Goal: Find specific page/section: Find specific page/section

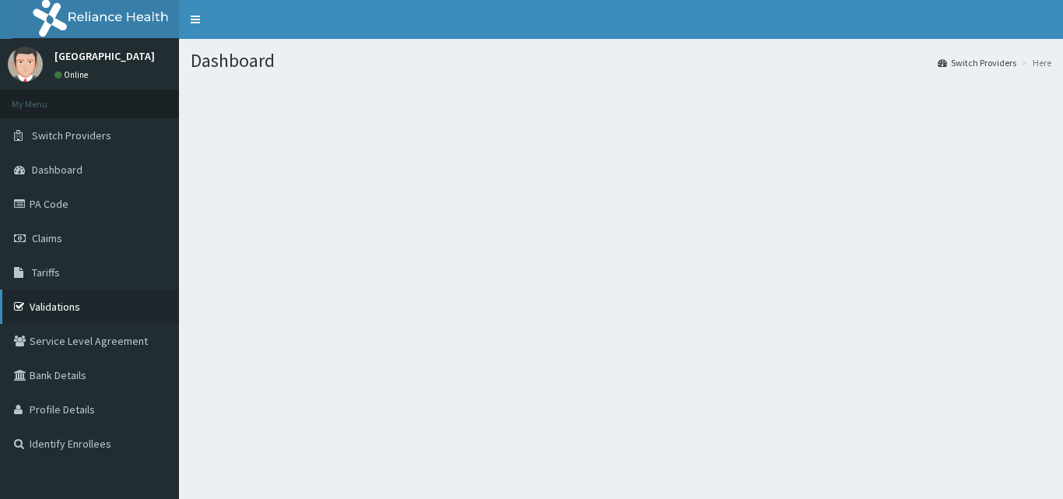
click at [24, 311] on icon at bounding box center [22, 306] width 16 height 11
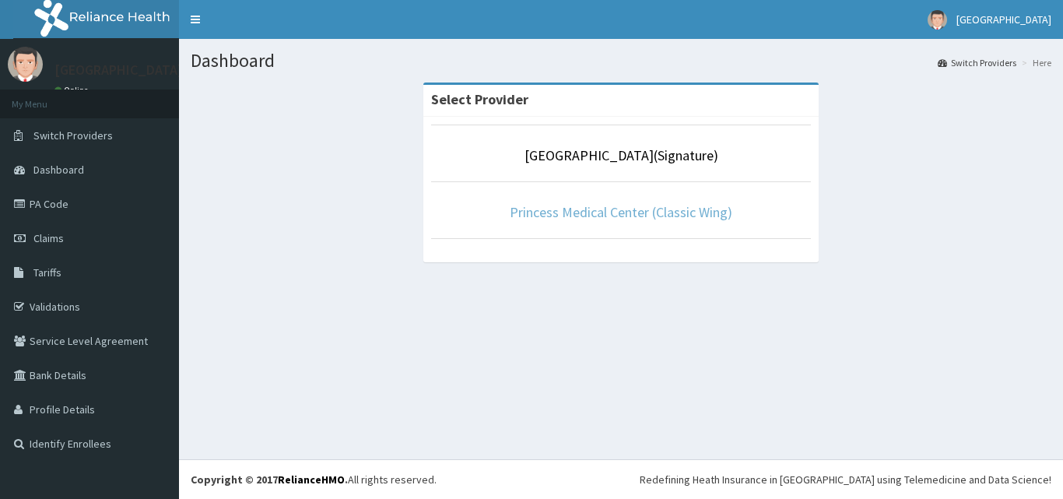
click at [668, 215] on link "Princess Medical Center (Classic Wing)" at bounding box center [621, 212] width 223 height 18
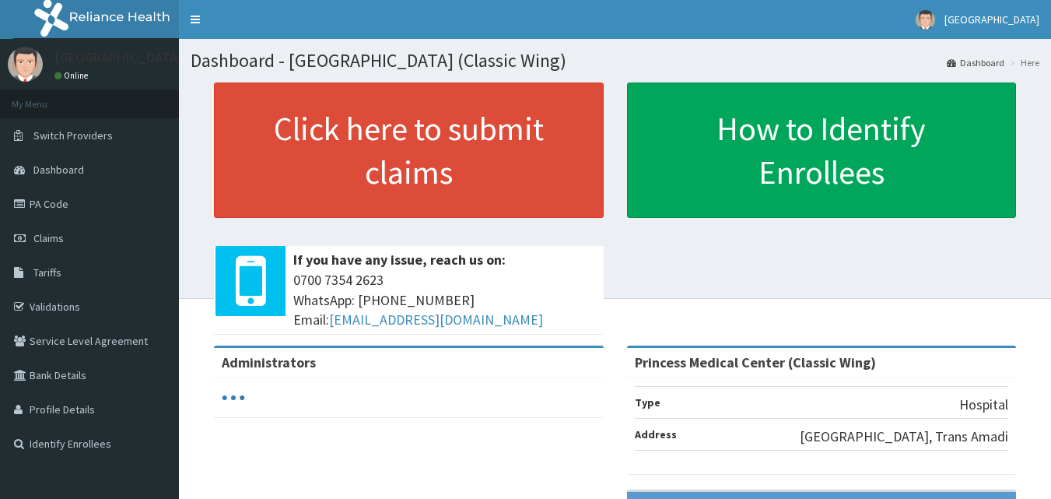
click at [58, 298] on link "Validations" at bounding box center [89, 306] width 179 height 34
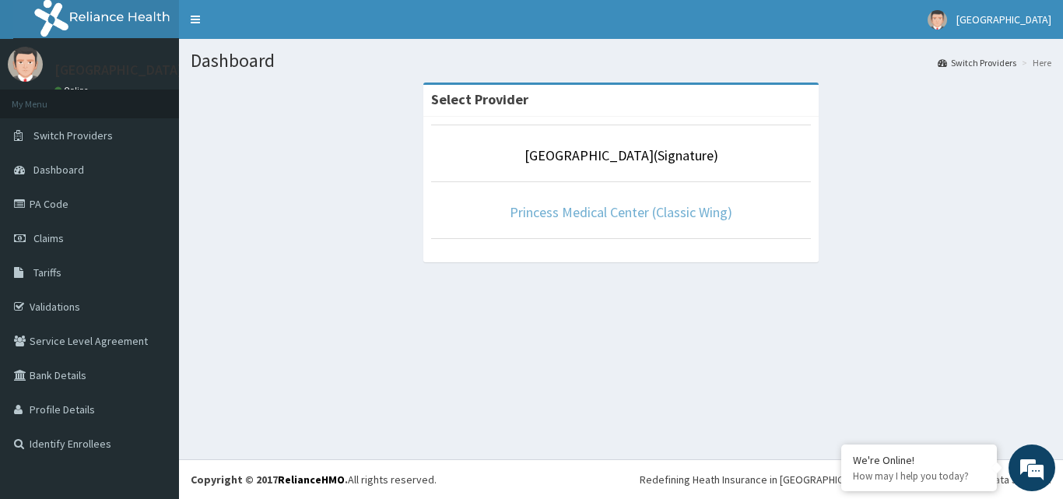
click at [706, 206] on link "Princess Medical Center (Classic Wing)" at bounding box center [621, 212] width 223 height 18
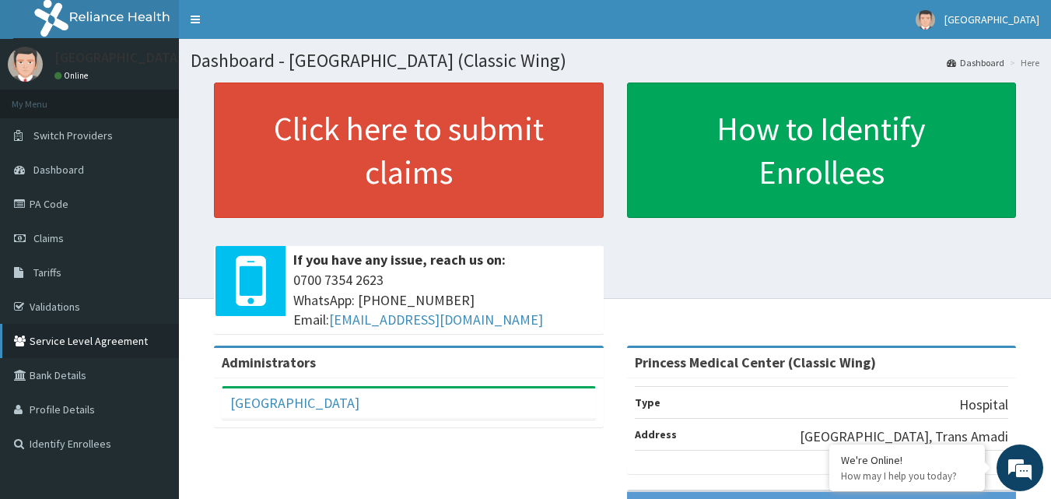
click at [96, 345] on link "Service Level Agreement" at bounding box center [89, 341] width 179 height 34
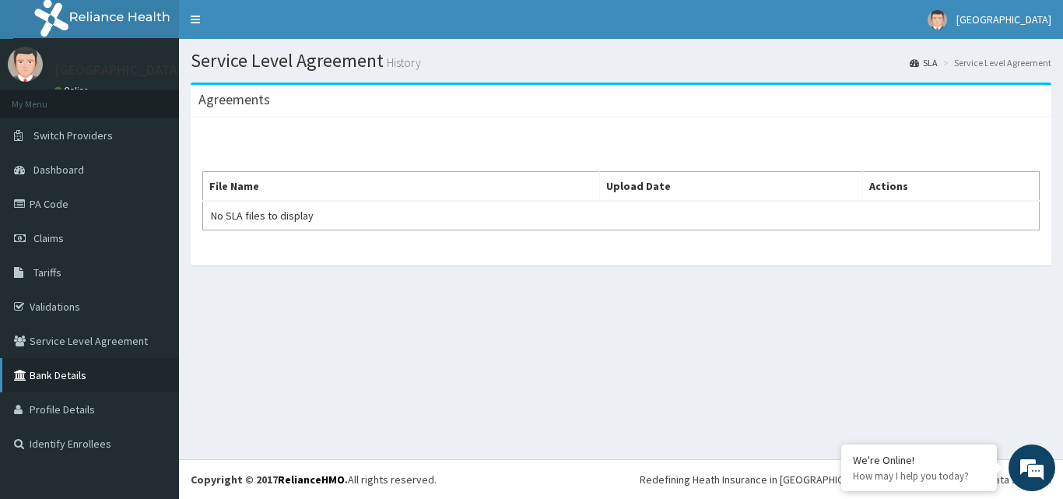
click at [57, 373] on link "Bank Details" at bounding box center [89, 375] width 179 height 34
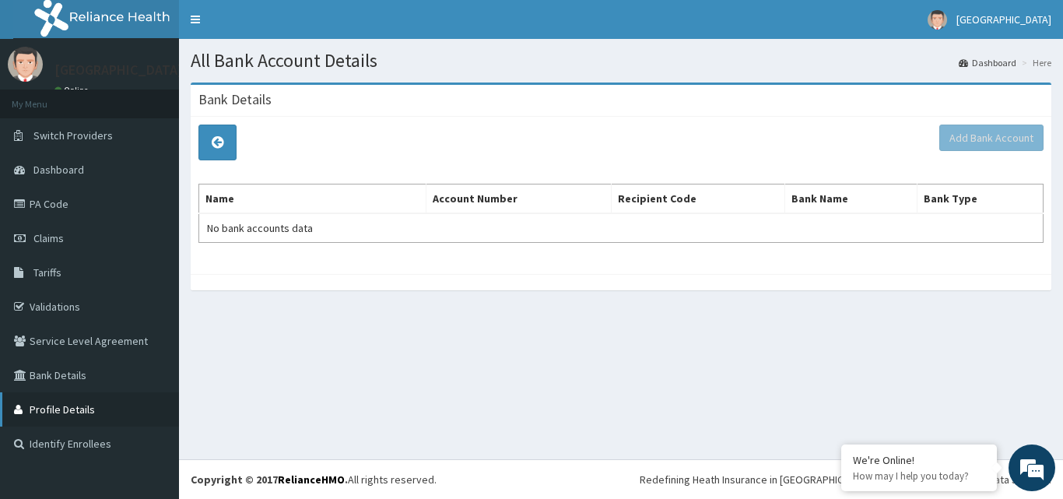
click at [68, 405] on link "Profile Details" at bounding box center [89, 409] width 179 height 34
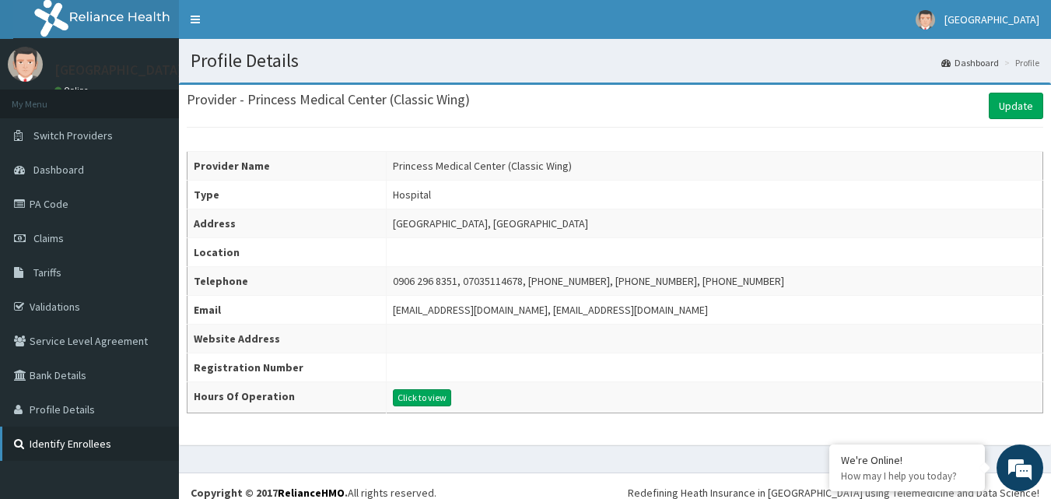
click at [40, 439] on link "Identify Enrollees" at bounding box center [89, 443] width 179 height 34
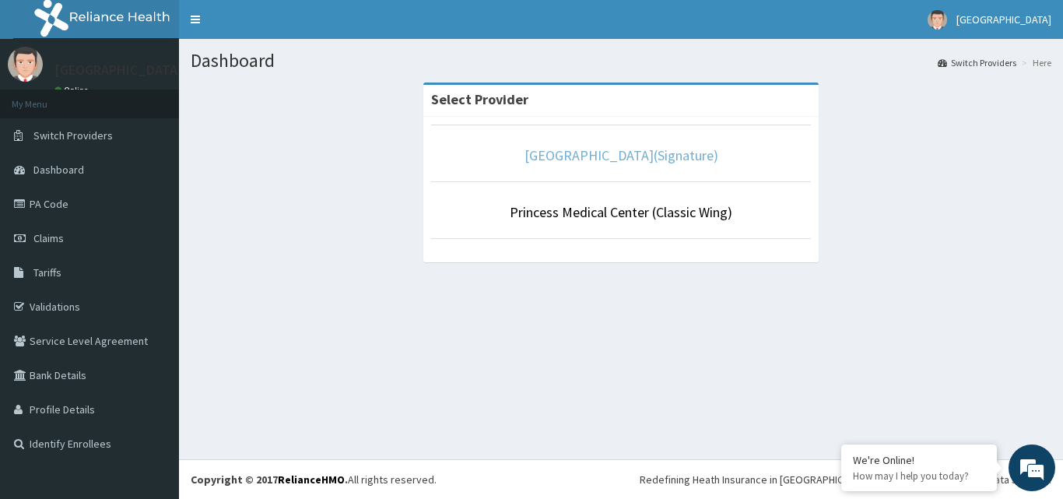
click at [600, 158] on link "Princess Medical Center(Signature)" at bounding box center [621, 155] width 194 height 18
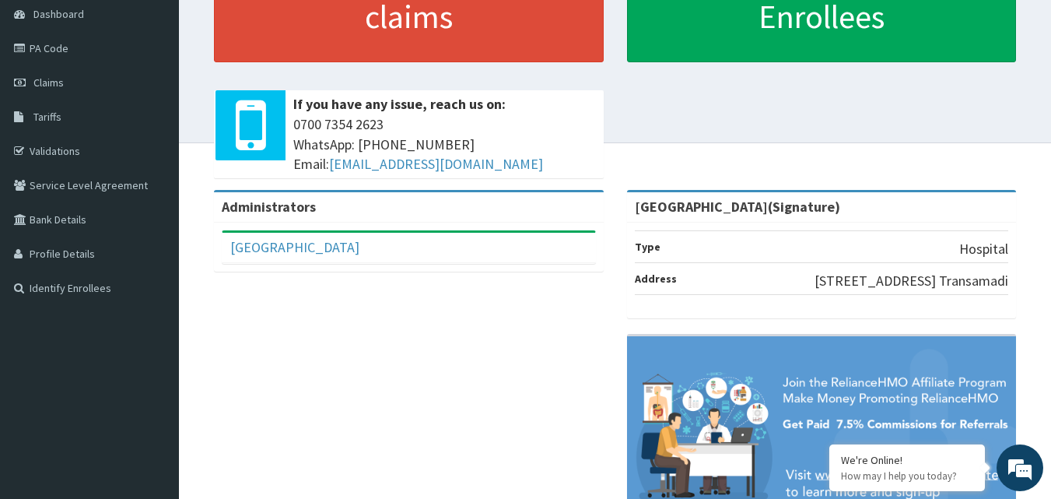
scroll to position [233, 0]
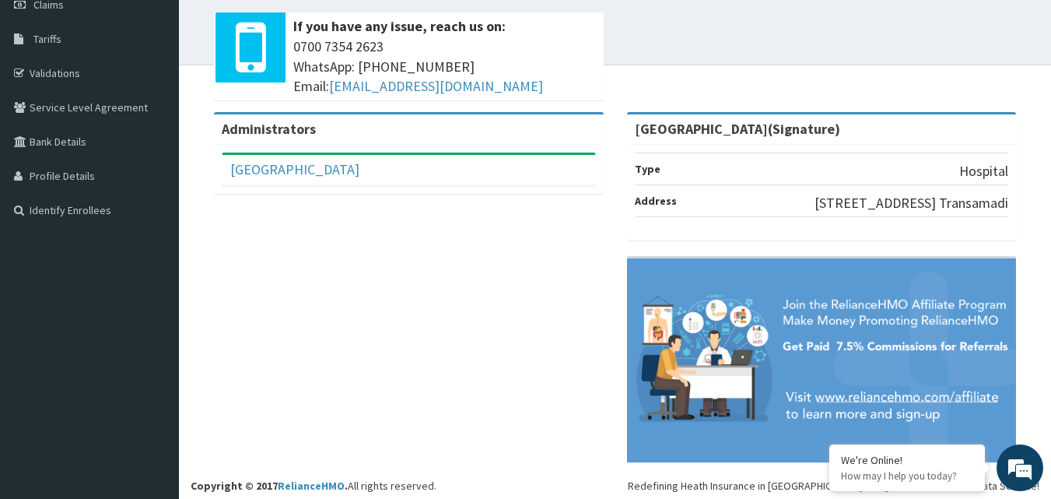
click at [418, 354] on div "Administrators [GEOGRAPHIC_DATA] Full Name [GEOGRAPHIC_DATA] Email Address [EMA…" at bounding box center [615, 295] width 849 height 366
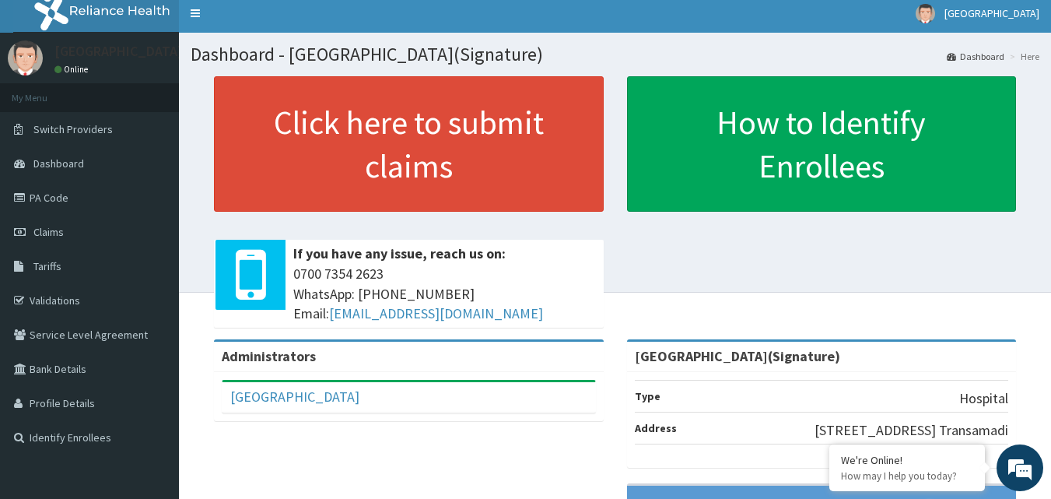
scroll to position [0, 0]
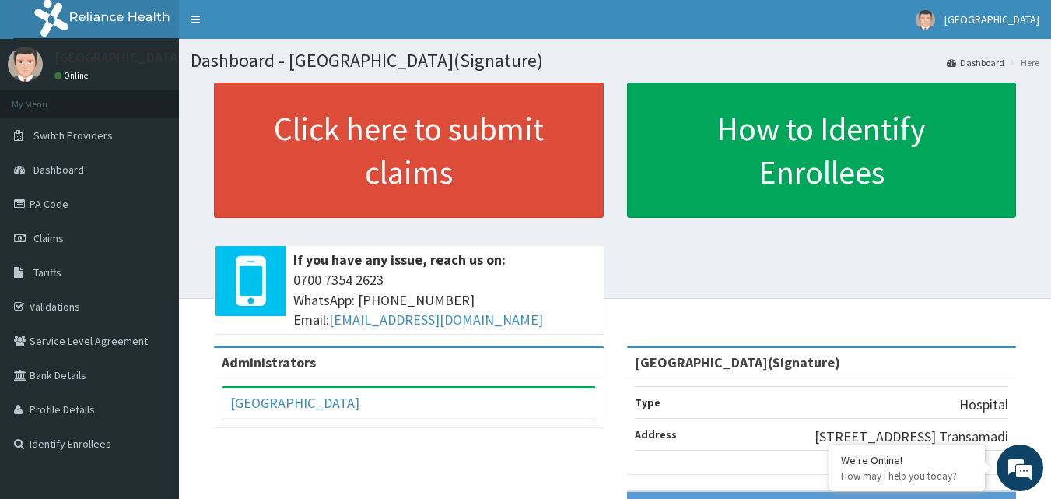
click at [978, 328] on div "Click here to submit claims If you have any issue, reach us on: 0700 7354 2623 …" at bounding box center [615, 213] width 849 height 263
click at [74, 305] on link "Validations" at bounding box center [89, 306] width 179 height 34
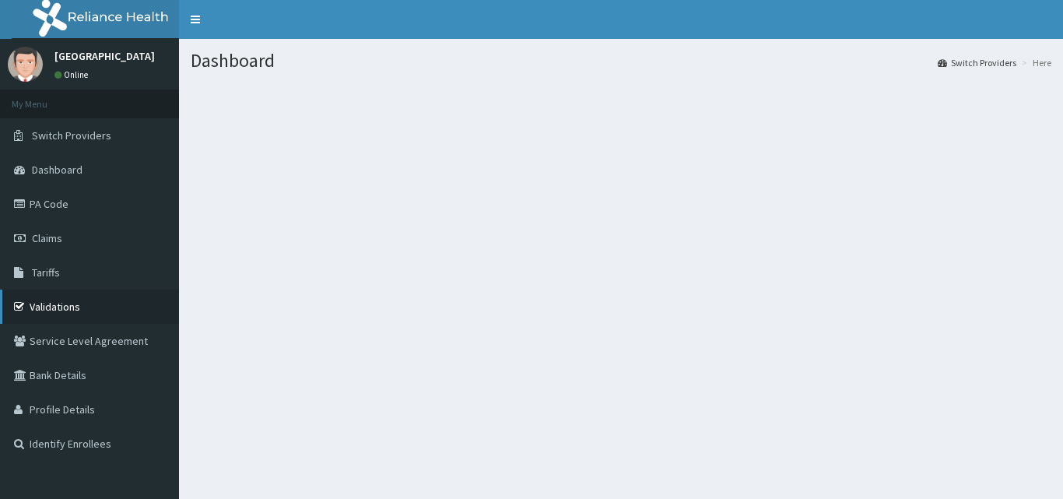
click at [61, 301] on link "Validations" at bounding box center [89, 306] width 179 height 34
click at [62, 303] on link "Validations" at bounding box center [89, 306] width 179 height 34
click at [58, 298] on link "Validations" at bounding box center [89, 306] width 179 height 34
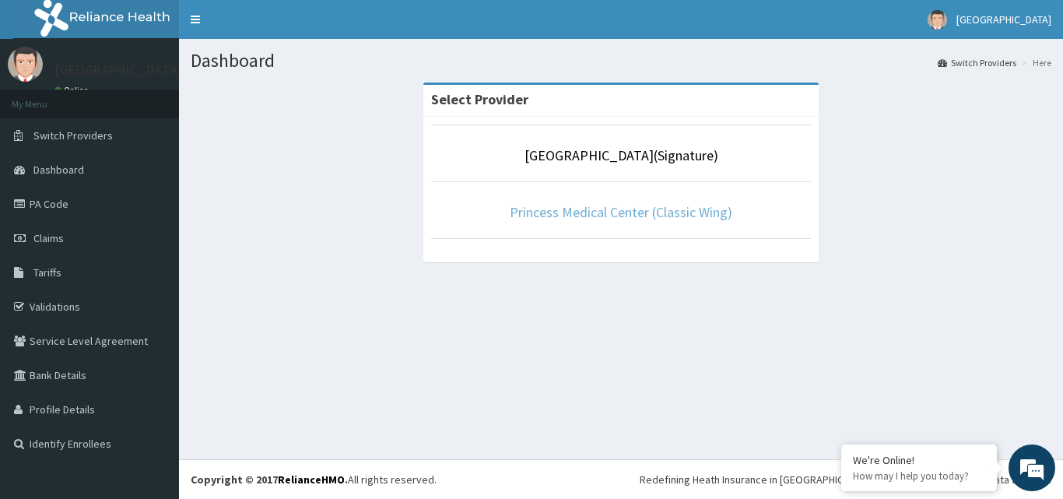
click at [638, 205] on link "Princess Medical Center (Classic Wing)" at bounding box center [621, 212] width 223 height 18
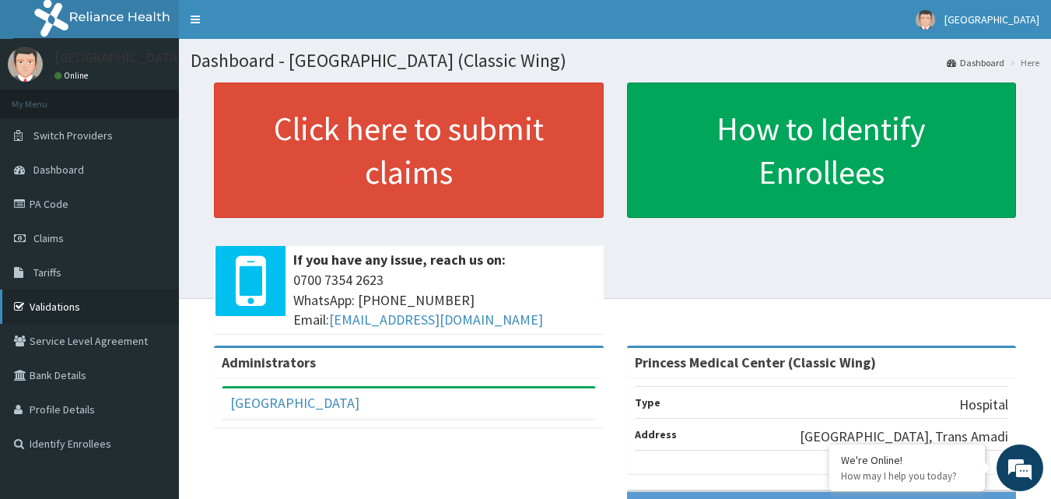
click at [37, 300] on link "Validations" at bounding box center [89, 306] width 179 height 34
